Goal: Navigation & Orientation: Go to known website

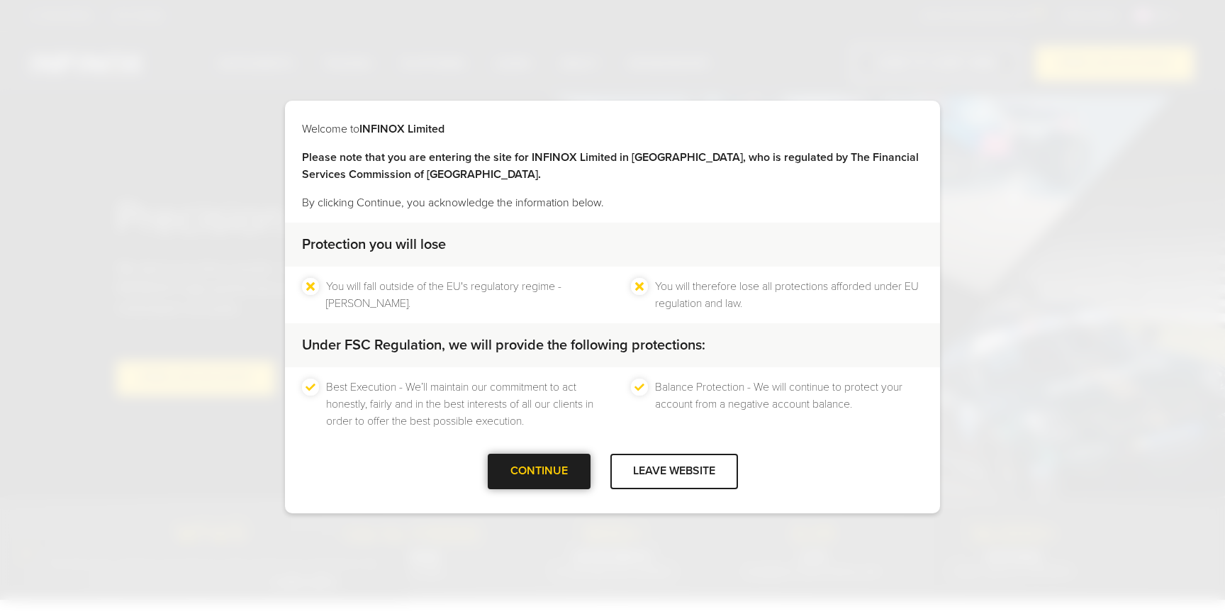
click at [539, 472] on div at bounding box center [539, 472] width 0 height 0
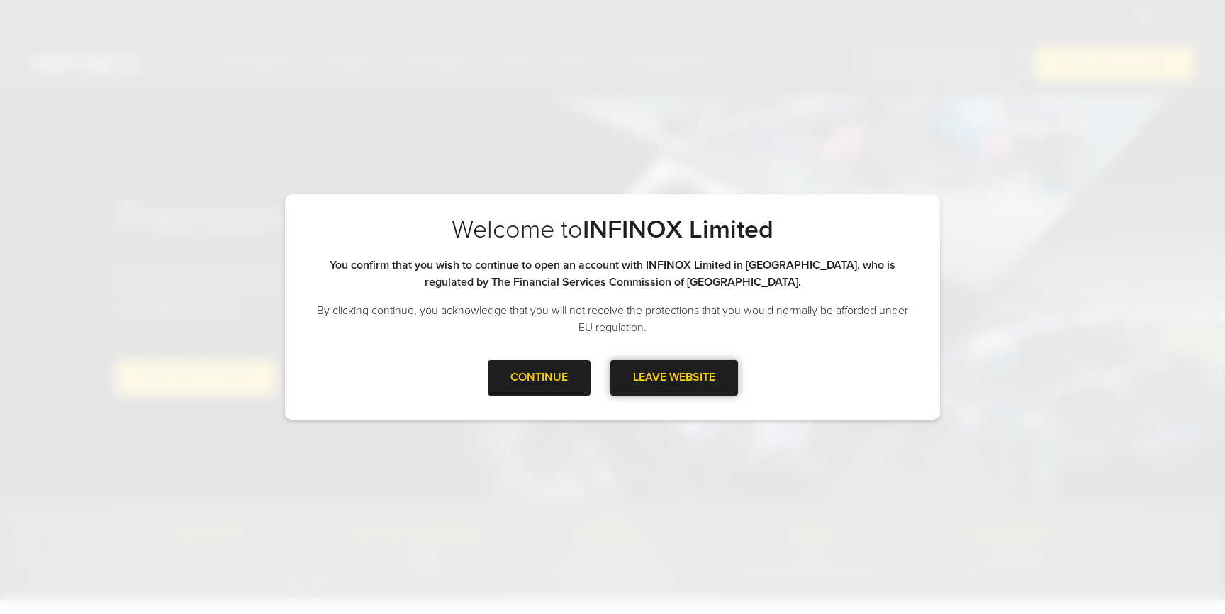
click at [660, 374] on div "LEAVE WEBSITE" at bounding box center [675, 377] width 128 height 35
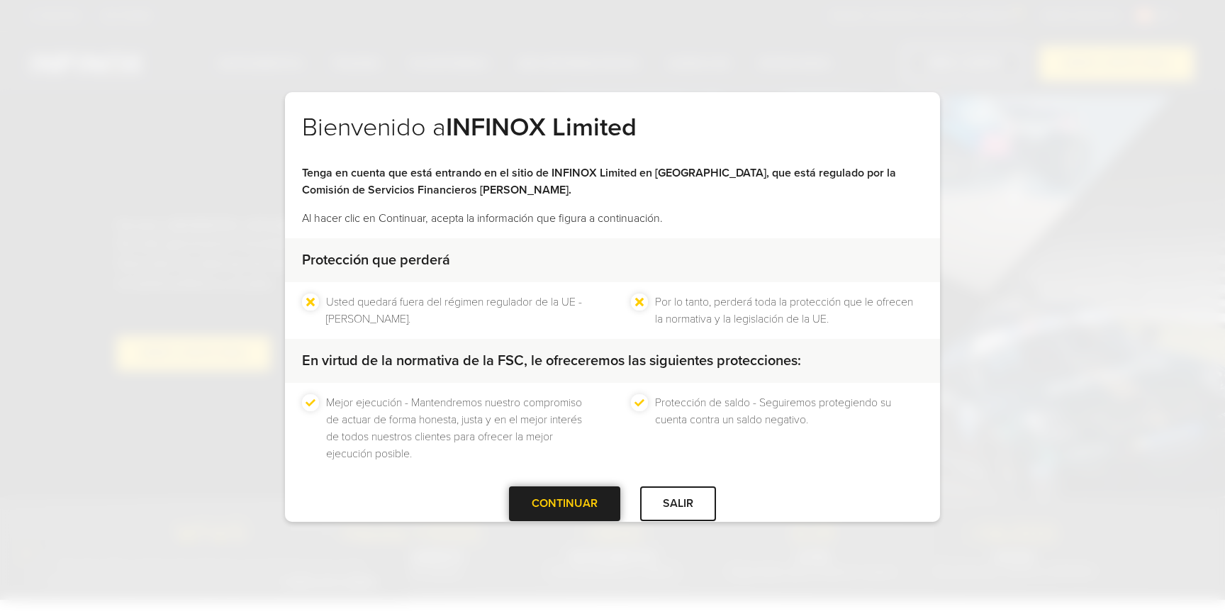
click at [565, 503] on div at bounding box center [565, 503] width 0 height 0
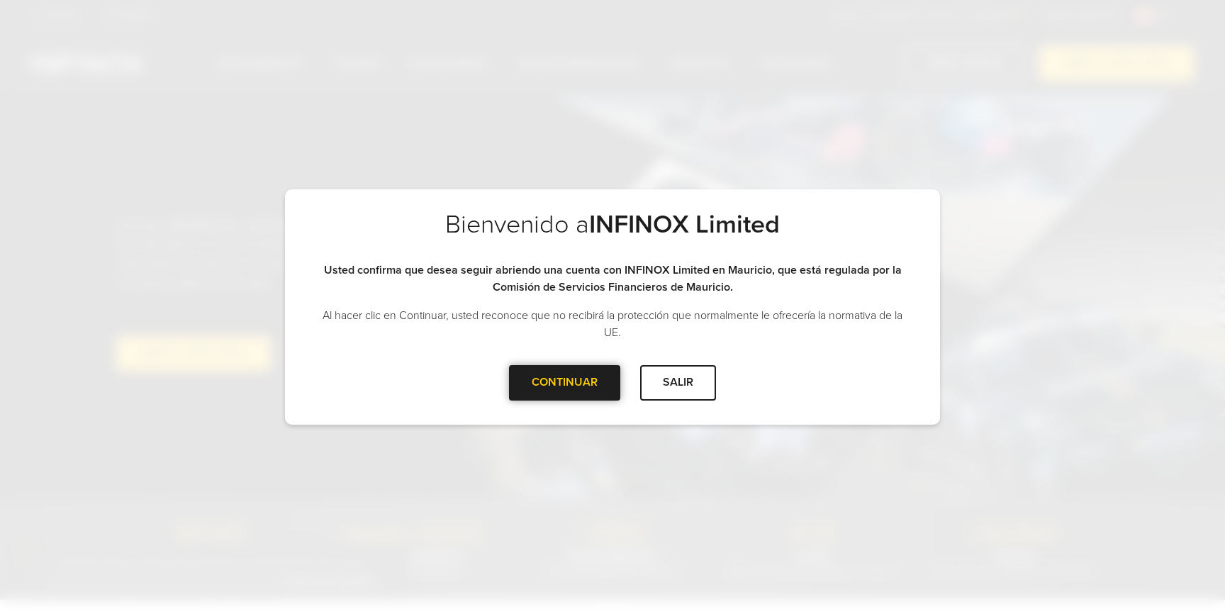
click at [565, 383] on div at bounding box center [565, 383] width 0 height 0
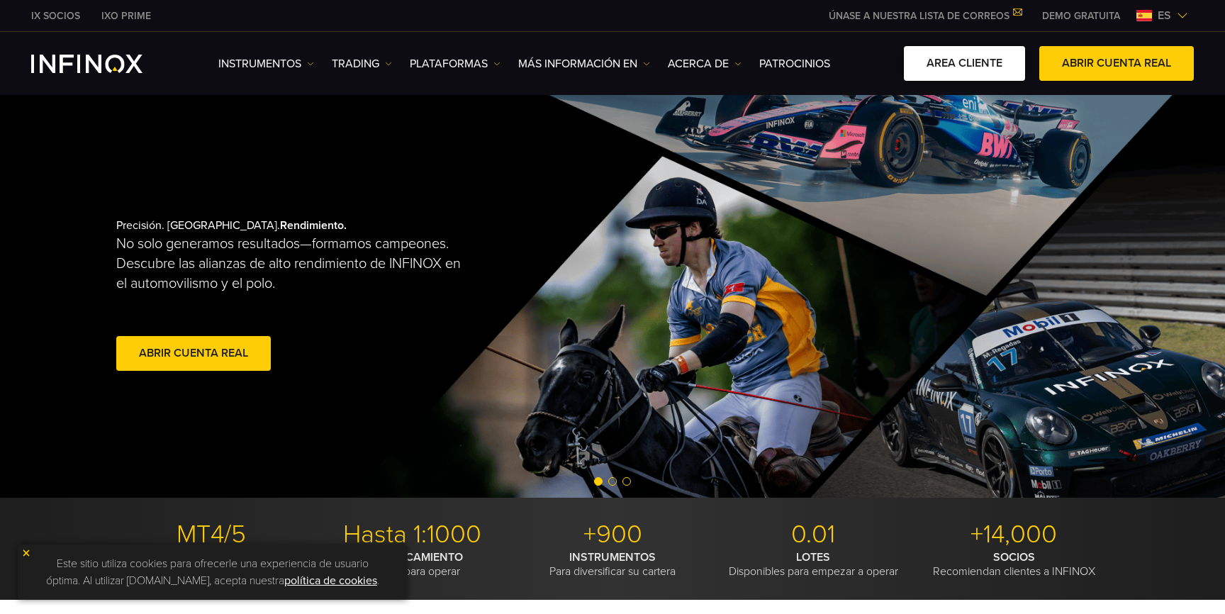
click at [1006, 72] on link "AREA CLIENTE" at bounding box center [964, 63] width 121 height 35
